Goal: Information Seeking & Learning: Learn about a topic

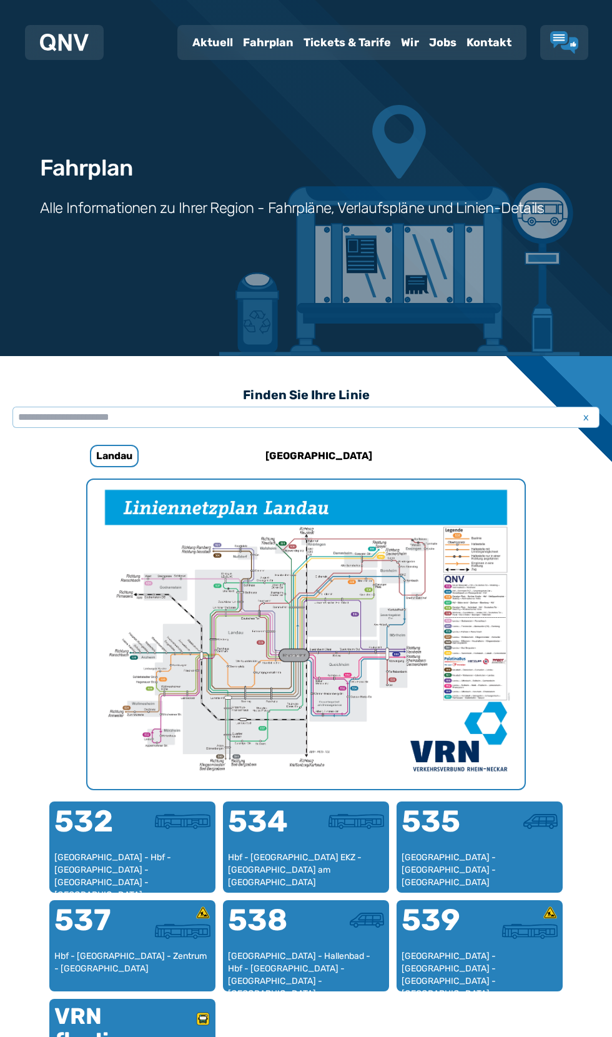
click at [322, 641] on img "1 von 1" at bounding box center [305, 634] width 437 height 309
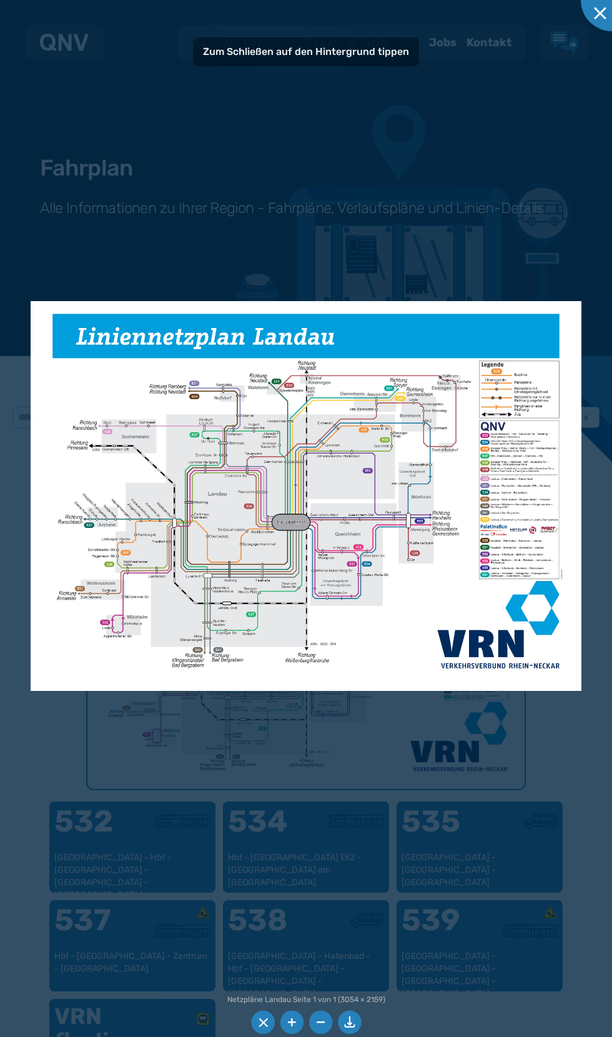
click at [300, 549] on img at bounding box center [306, 496] width 551 height 390
click at [349, 532] on img at bounding box center [306, 496] width 551 height 390
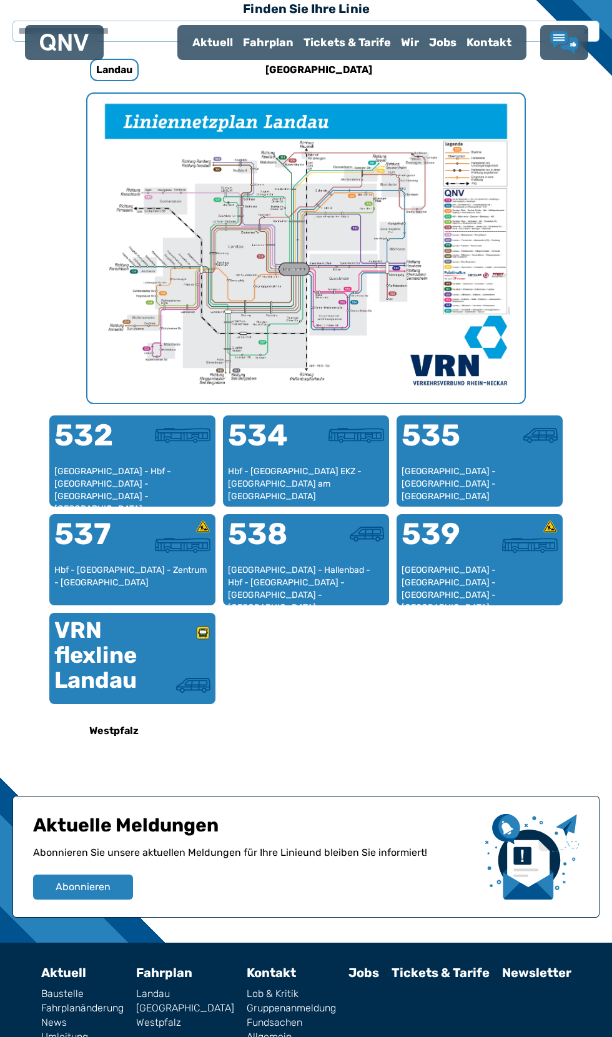
scroll to position [540, 0]
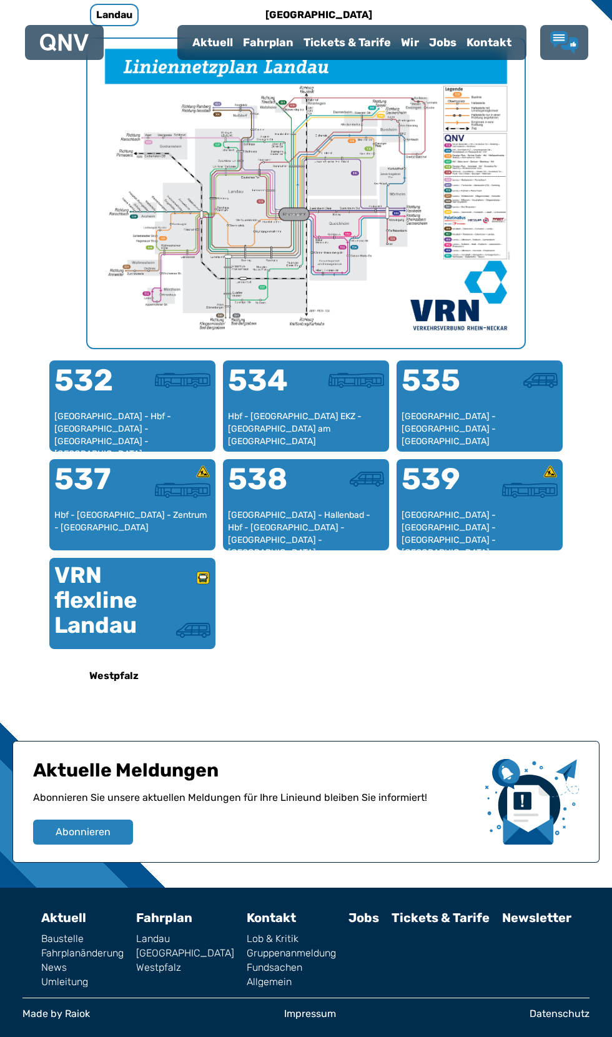
click at [151, 948] on link "[GEOGRAPHIC_DATA]" at bounding box center [185, 953] width 98 height 10
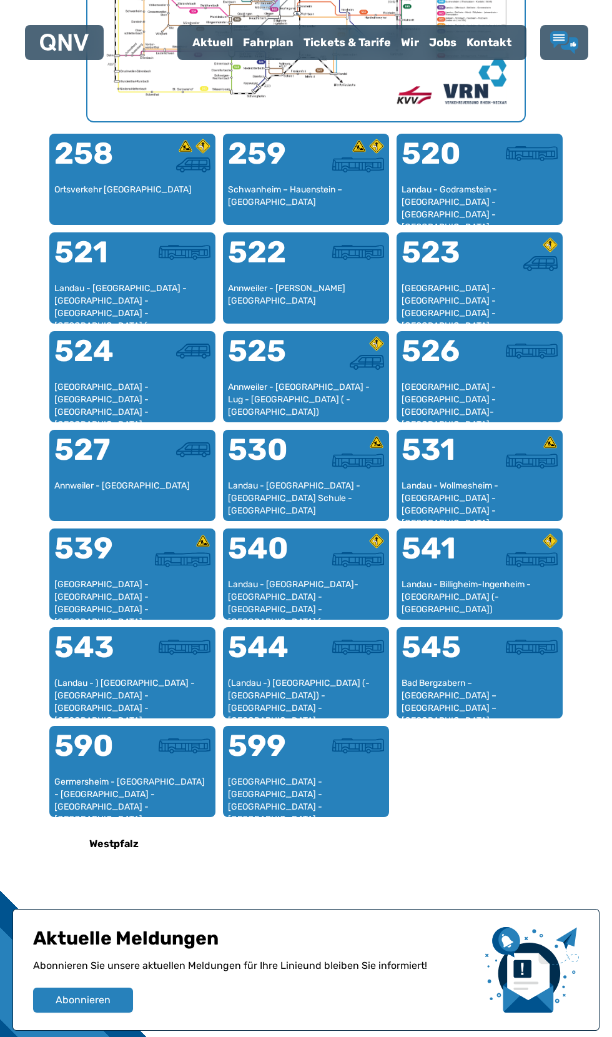
scroll to position [935, 0]
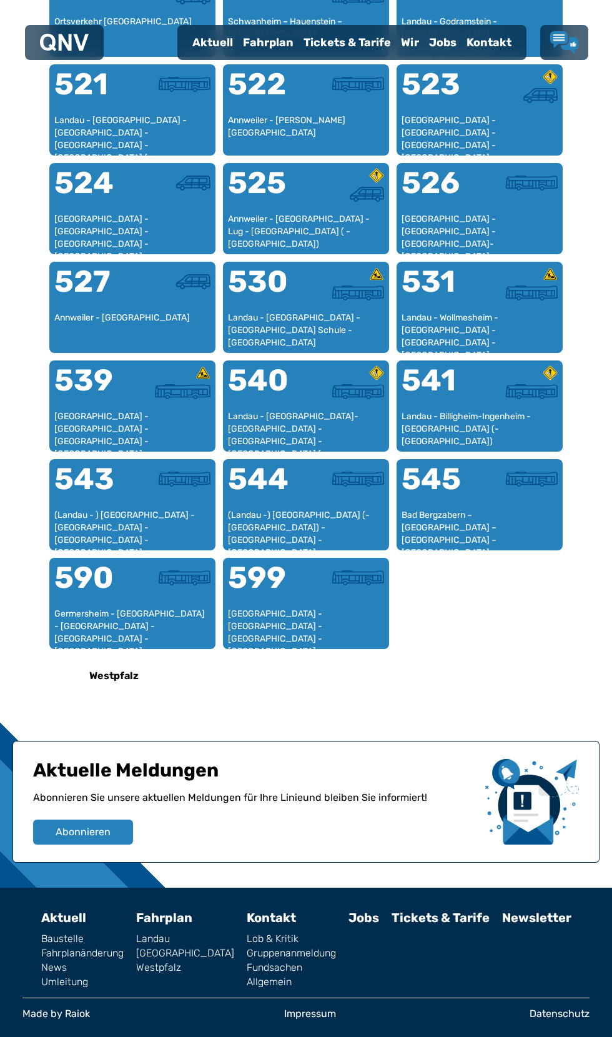
click at [136, 934] on link "Landau" at bounding box center [185, 939] width 98 height 10
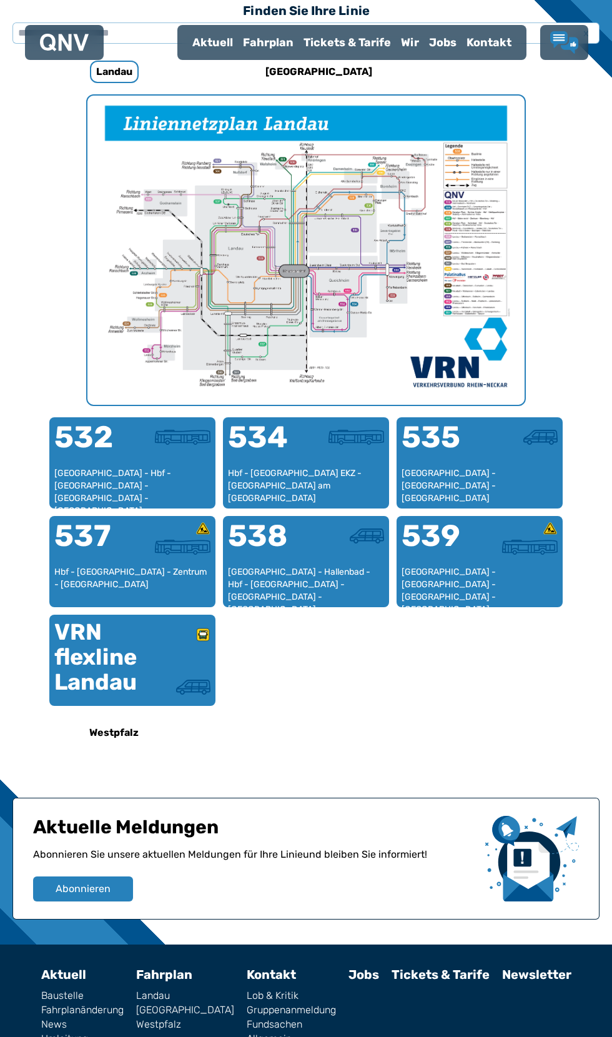
scroll to position [386, 0]
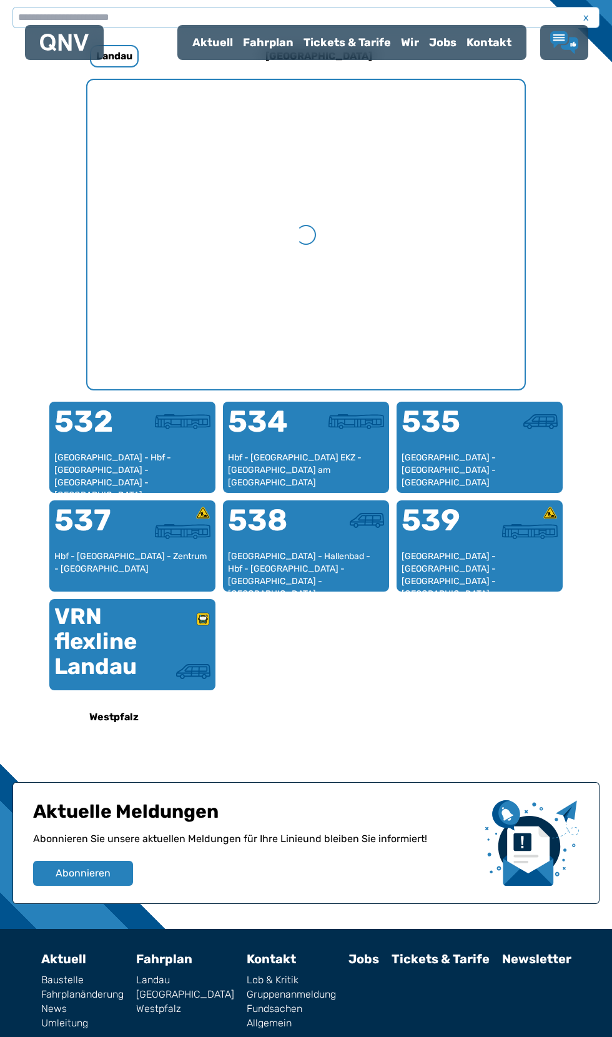
scroll to position [386, 0]
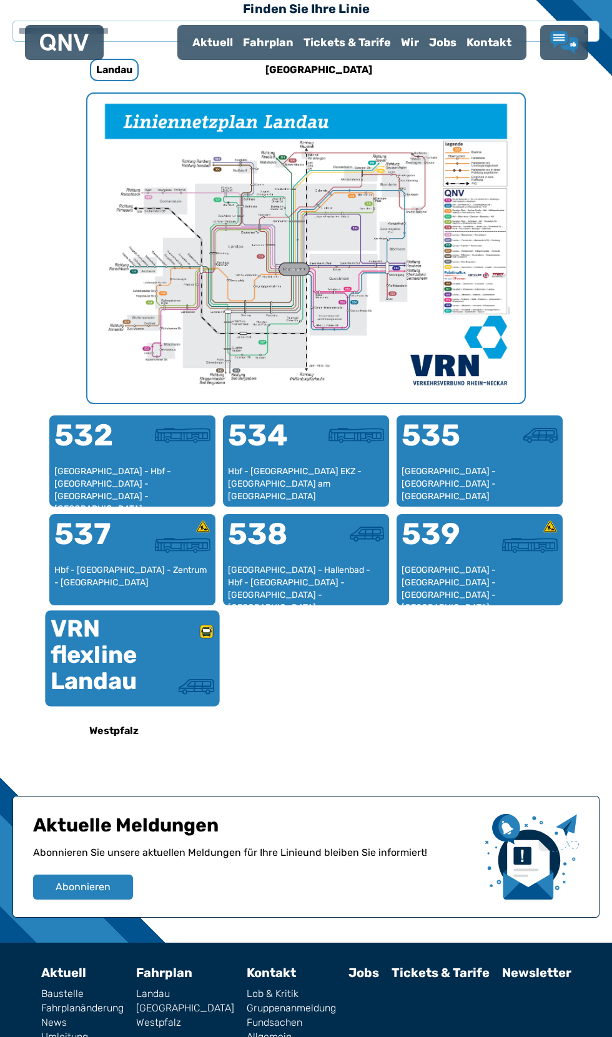
click at [194, 649] on div at bounding box center [173, 651] width 82 height 55
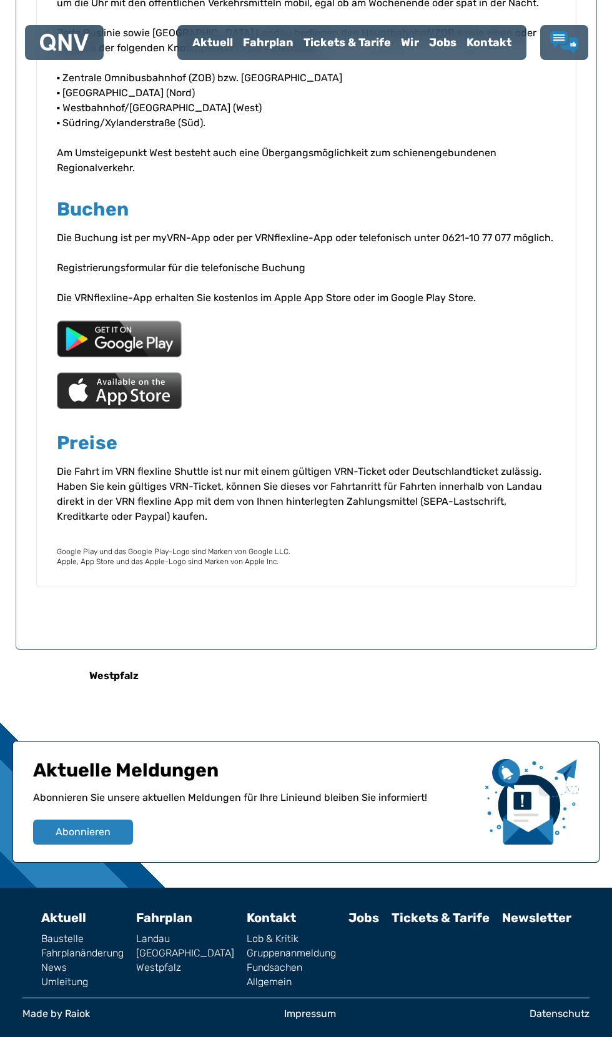
scroll to position [2214, 0]
click at [136, 948] on link "[GEOGRAPHIC_DATA]" at bounding box center [185, 953] width 98 height 10
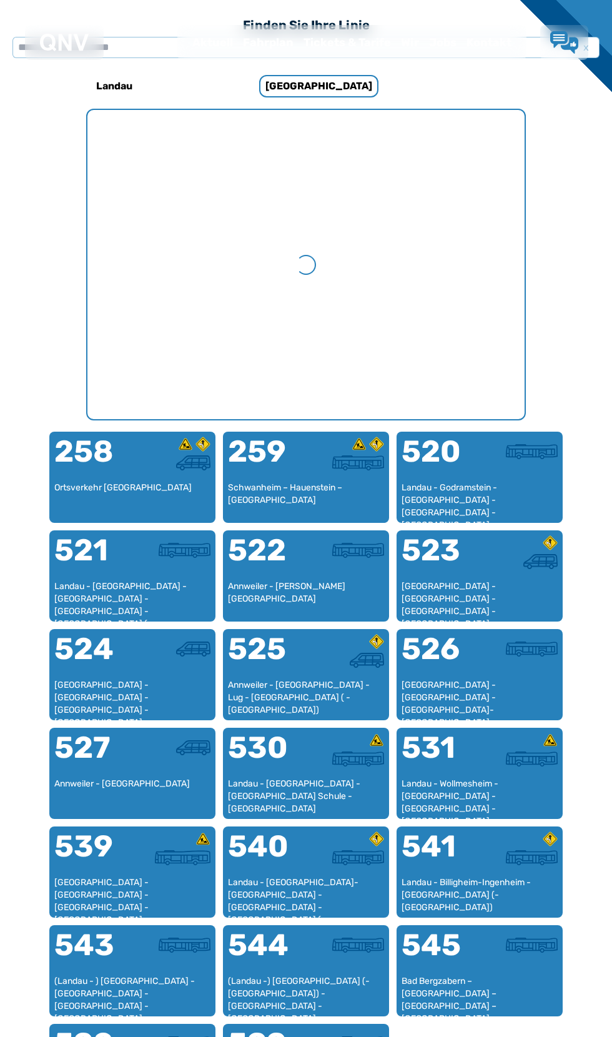
scroll to position [386, 0]
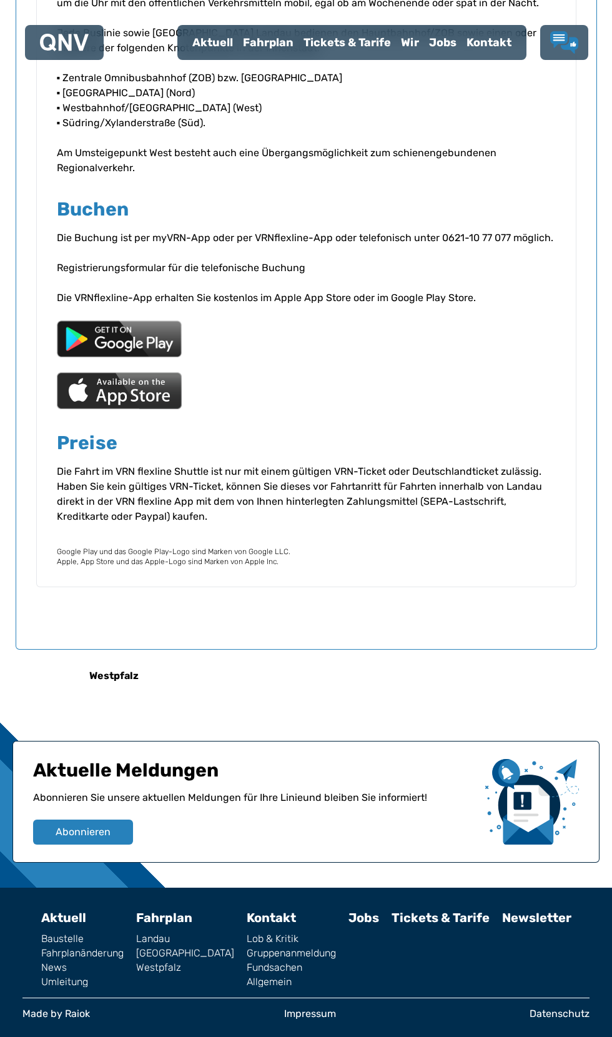
scroll to position [2214, 0]
click at [136, 963] on link "Westpfalz" at bounding box center [185, 968] width 98 height 10
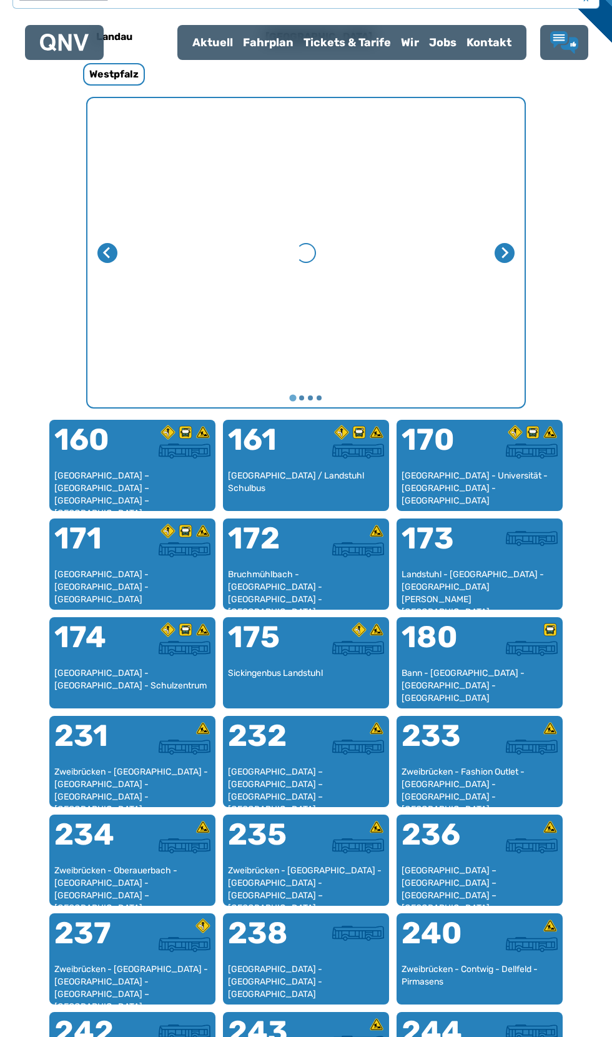
scroll to position [424, 0]
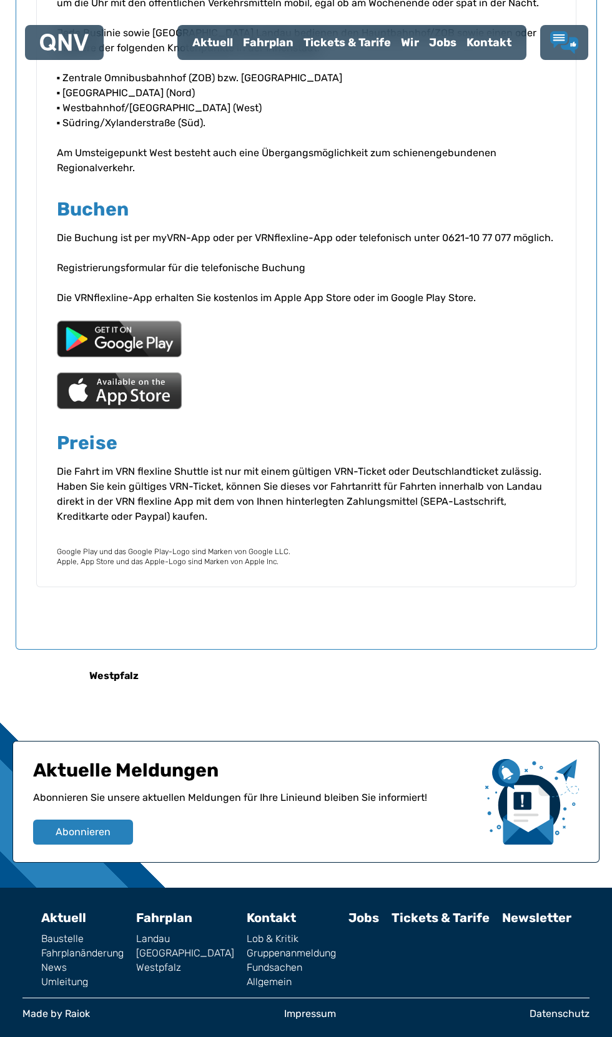
scroll to position [2214, 0]
click at [136, 934] on link "Landau" at bounding box center [185, 939] width 98 height 10
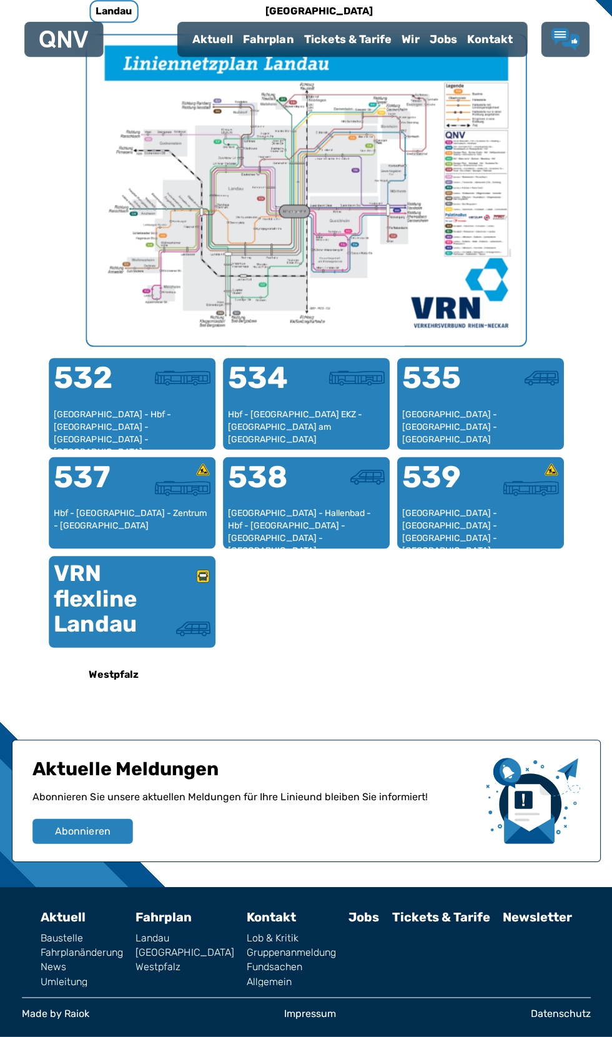
scroll to position [475, 0]
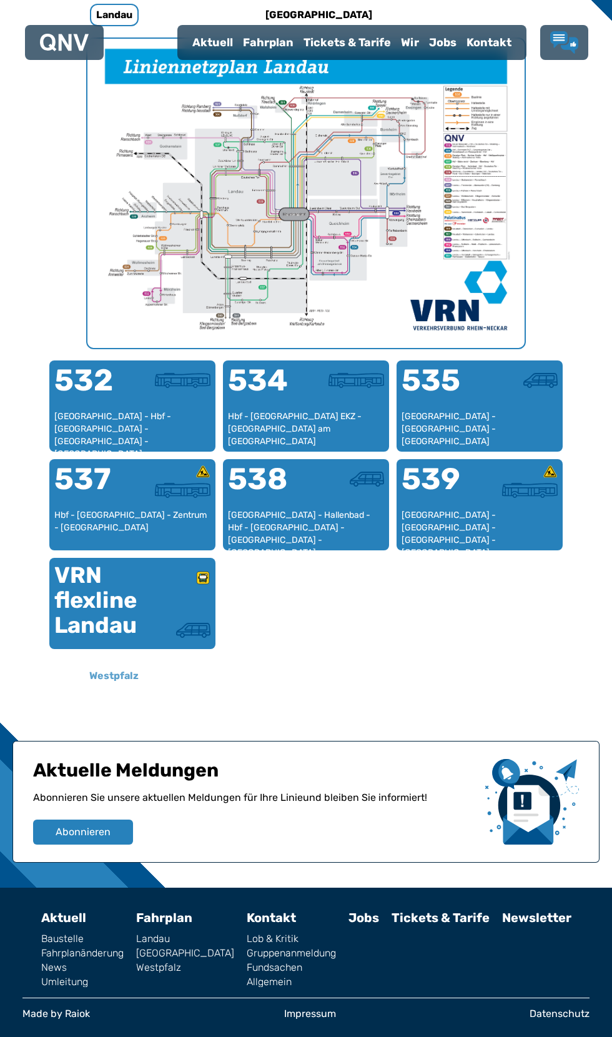
click at [119, 666] on h6 "Westpfalz" at bounding box center [113, 676] width 59 height 20
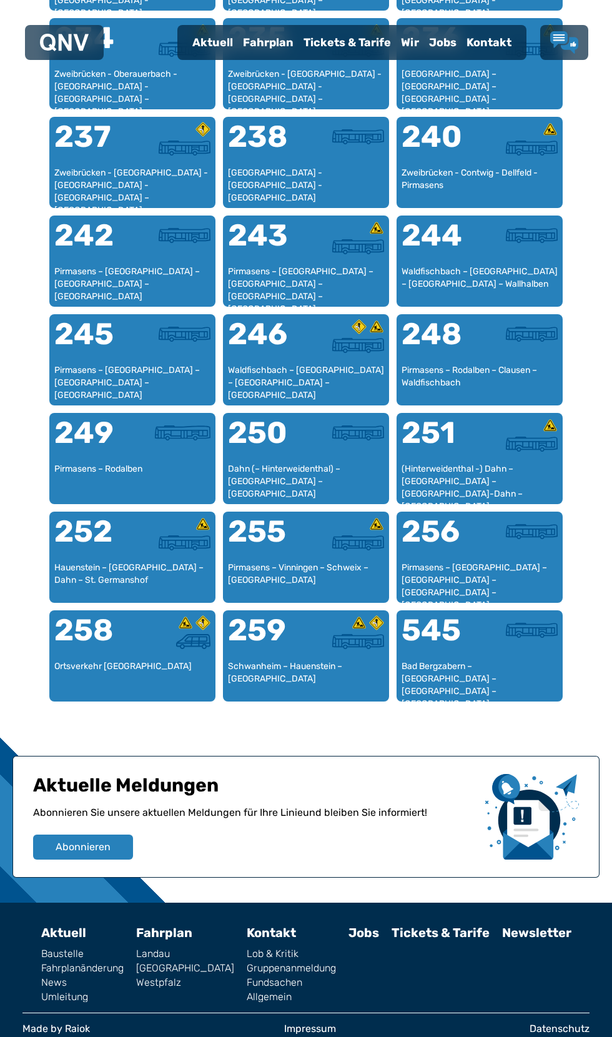
scroll to position [1081, 0]
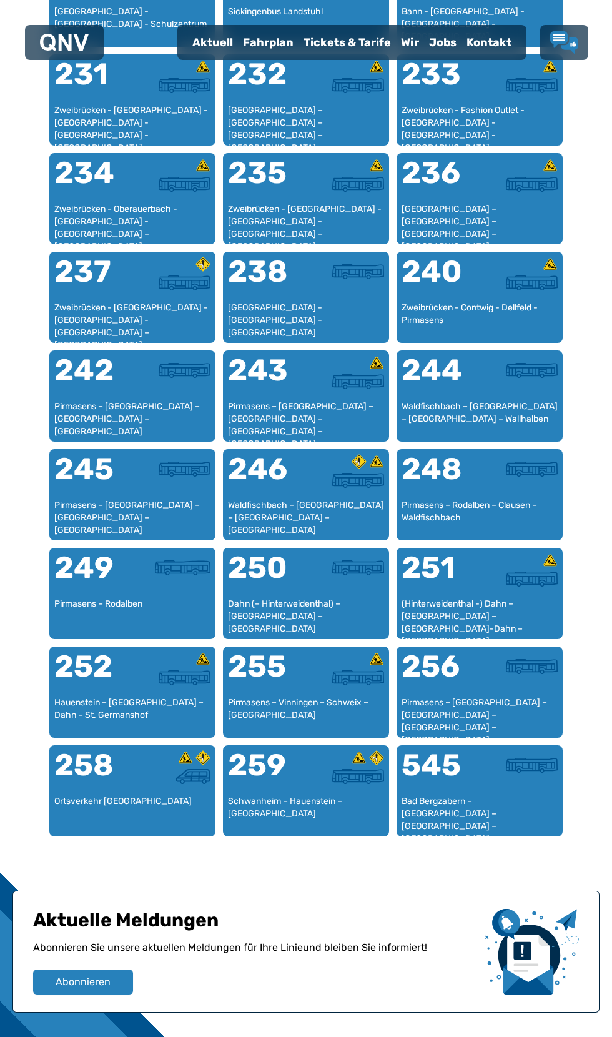
click at [257, 39] on ul "Aktuell Fahrplan Tickets & Tarife Wir Jobs Kontakt" at bounding box center [351, 42] width 349 height 35
click at [238, 59] on div "Fahrplan" at bounding box center [268, 42] width 61 height 32
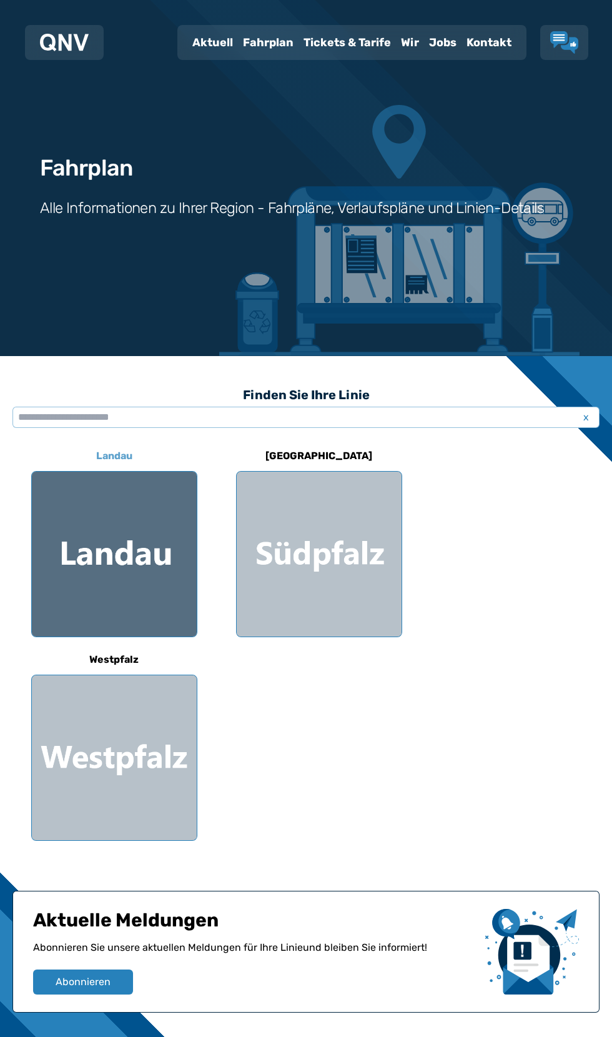
click at [136, 549] on div at bounding box center [114, 554] width 165 height 165
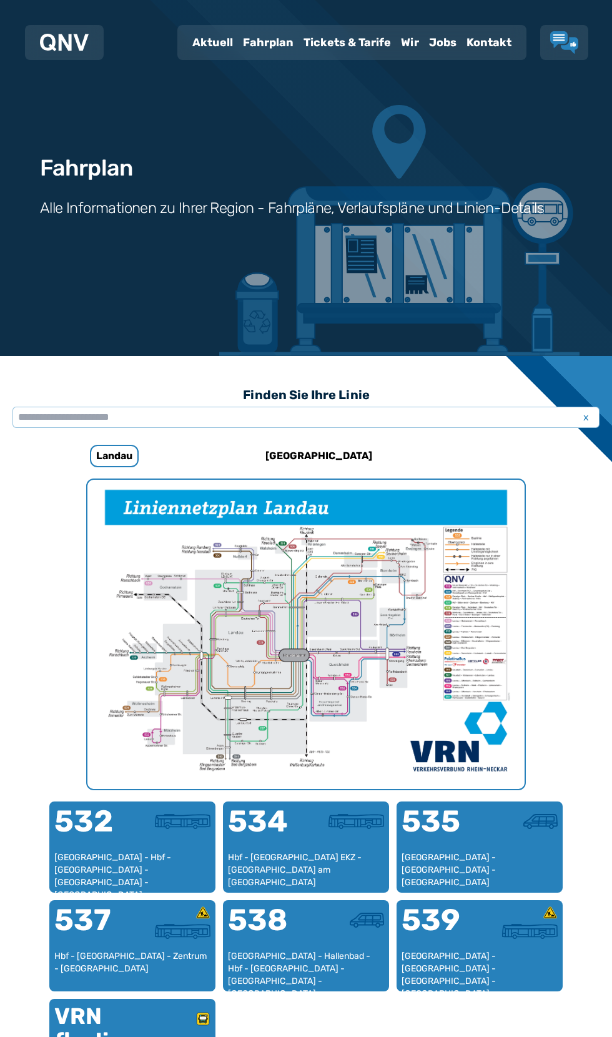
click at [241, 59] on div "Fahrplan" at bounding box center [268, 42] width 61 height 32
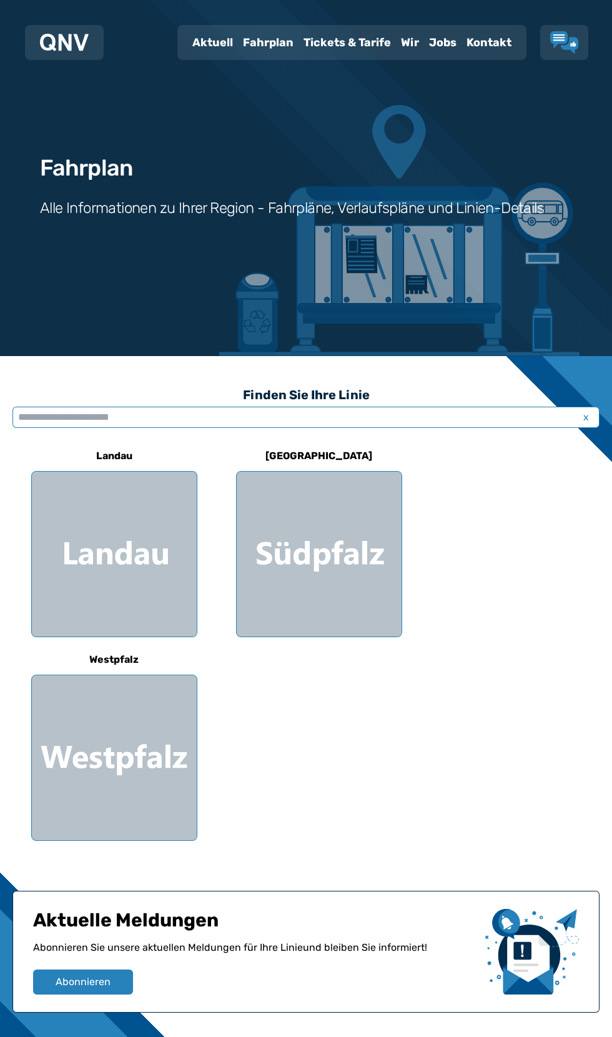
click at [161, 415] on input "text" at bounding box center [305, 417] width 587 height 21
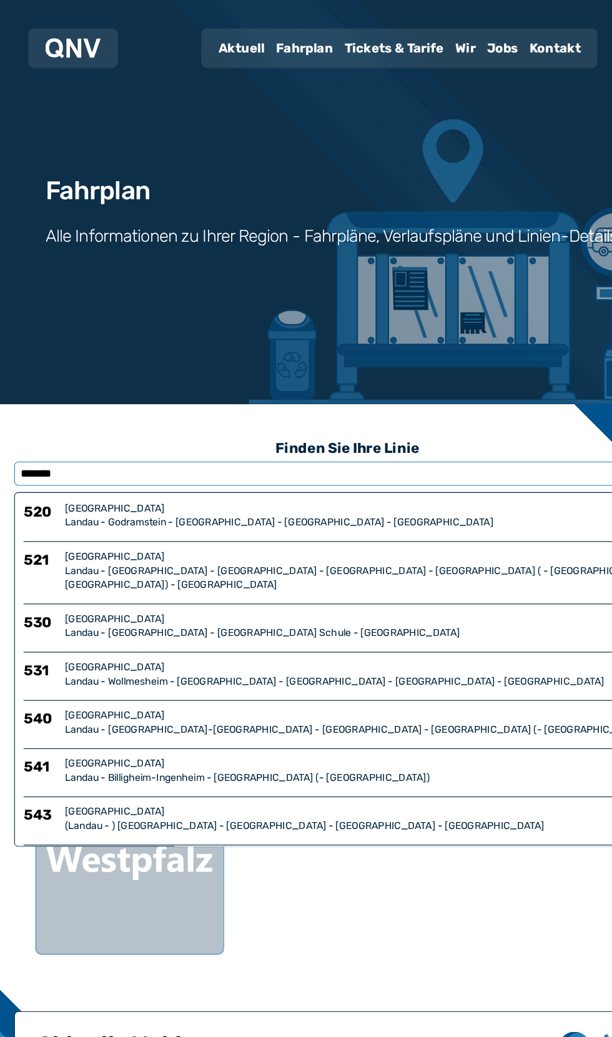
type input "******"
